Goal: Task Accomplishment & Management: Complete application form

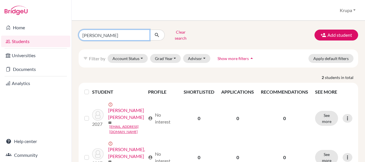
click at [117, 33] on input "[PERSON_NAME]" at bounding box center [114, 35] width 71 height 11
type input "d"
type input "[PERSON_NAME]"
click button "submit" at bounding box center [157, 35] width 15 height 11
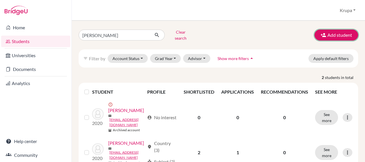
click at [324, 34] on button "Add student" at bounding box center [337, 35] width 44 height 11
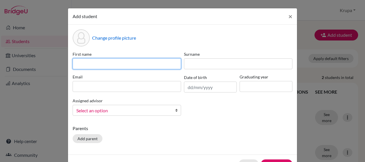
click at [127, 68] on input at bounding box center [127, 63] width 109 height 11
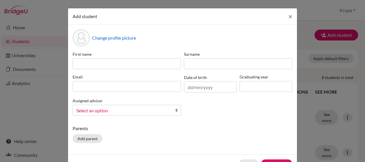
click at [201, 33] on div "Change profile picture" at bounding box center [183, 37] width 220 height 17
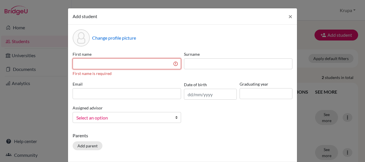
click at [86, 65] on input at bounding box center [127, 63] width 109 height 11
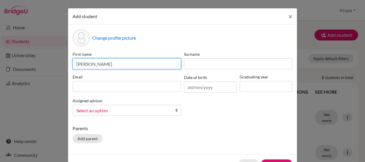
type input "[PERSON_NAME]"
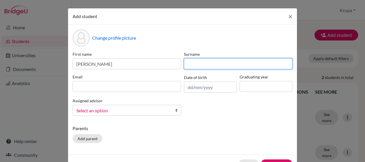
click at [188, 63] on input at bounding box center [238, 63] width 109 height 11
type input "Tifratine"
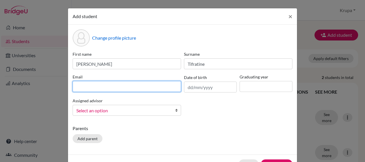
click at [100, 86] on input at bounding box center [127, 86] width 109 height 11
type input "R"
click at [106, 85] on input "rwa230135" at bounding box center [127, 86] width 109 height 11
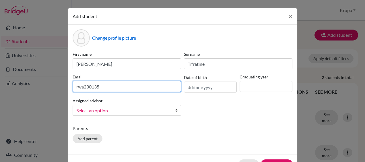
click at [106, 85] on input "rwa230135" at bounding box center [127, 86] width 109 height 11
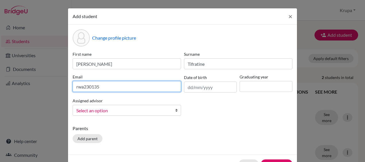
click at [106, 85] on input "rwa230135" at bounding box center [127, 86] width 109 height 11
type input "[EMAIL_ADDRESS][DOMAIN_NAME]"
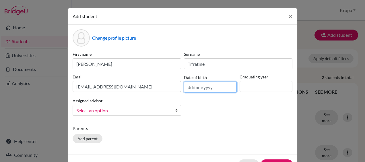
click at [193, 88] on input "text" at bounding box center [210, 87] width 53 height 11
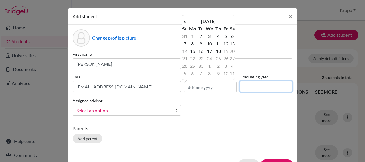
click at [248, 85] on input at bounding box center [266, 86] width 53 height 11
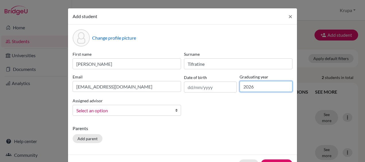
type input "2026"
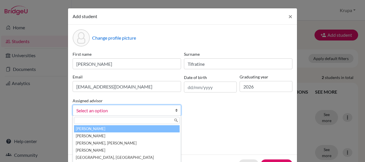
click at [146, 111] on span "Select an option" at bounding box center [123, 110] width 94 height 7
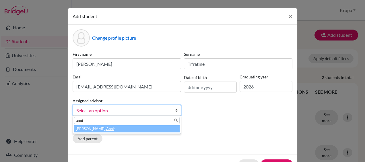
type input "anni"
click at [89, 129] on li "Prasanna, Anni e" at bounding box center [127, 128] width 106 height 7
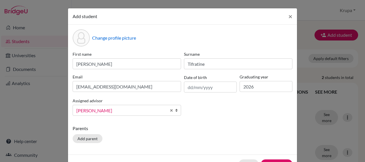
click at [154, 131] on p "Parents" at bounding box center [183, 128] width 220 height 7
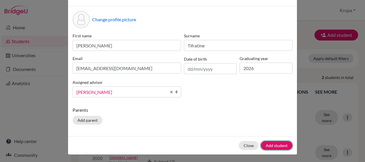
click at [274, 147] on button "Add student" at bounding box center [277, 145] width 32 height 9
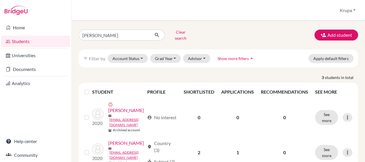
scroll to position [71, 0]
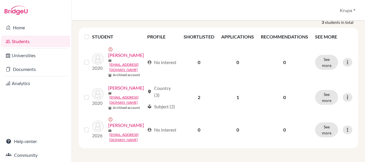
click at [36, 40] on link "Students" at bounding box center [35, 41] width 69 height 11
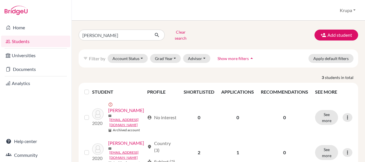
click at [244, 57] on button "Show more filters arrow_drop_up" at bounding box center [236, 58] width 47 height 9
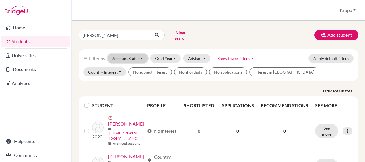
click at [137, 54] on button "Account Status" at bounding box center [128, 58] width 40 height 9
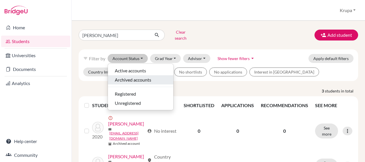
click at [141, 76] on span "Archived accounts" at bounding box center [133, 79] width 36 height 7
